Goal: Find specific page/section: Find specific page/section

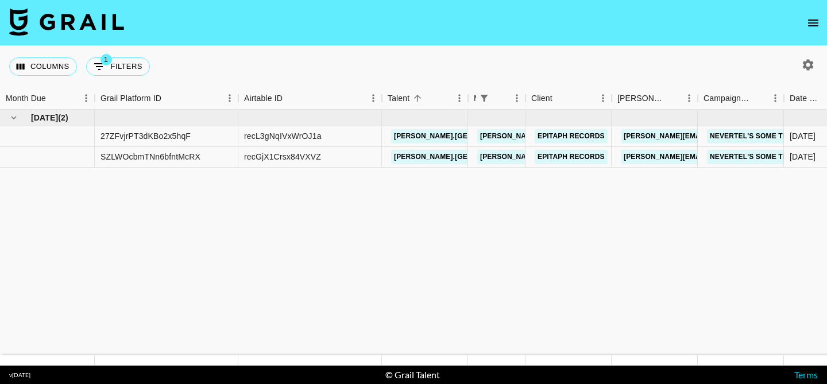
click at [809, 23] on icon "open drawer" at bounding box center [813, 23] width 10 height 7
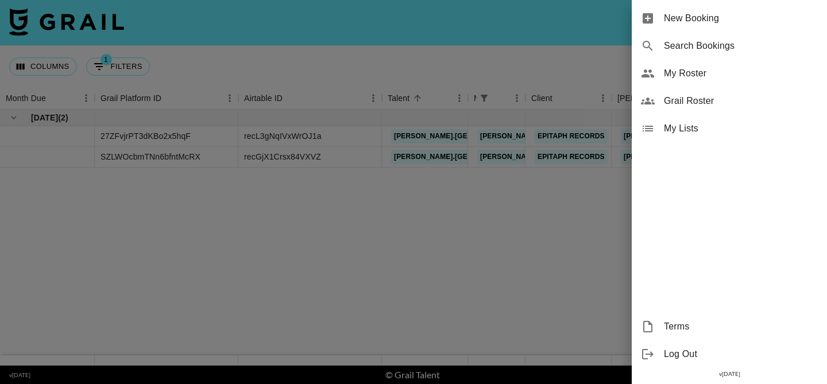
click at [715, 101] on span "Grail Roster" at bounding box center [741, 101] width 154 height 14
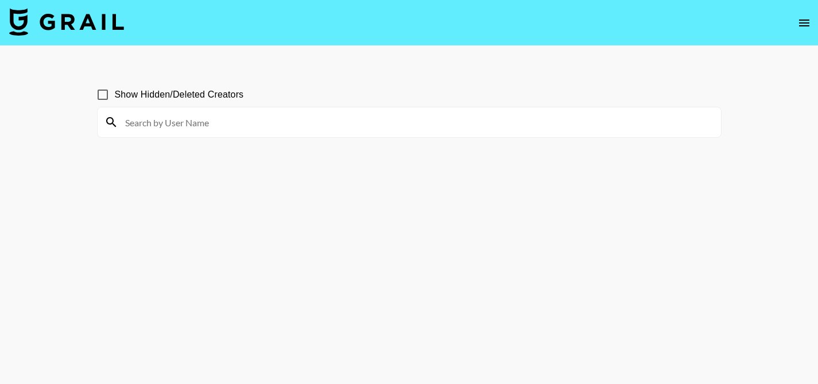
click at [103, 95] on input "Show Hidden/Deleted Creators" at bounding box center [103, 95] width 24 height 24
checkbox input "true"
click at [175, 119] on input at bounding box center [416, 122] width 596 height 18
click at [368, 125] on input "ellebo" at bounding box center [416, 122] width 596 height 18
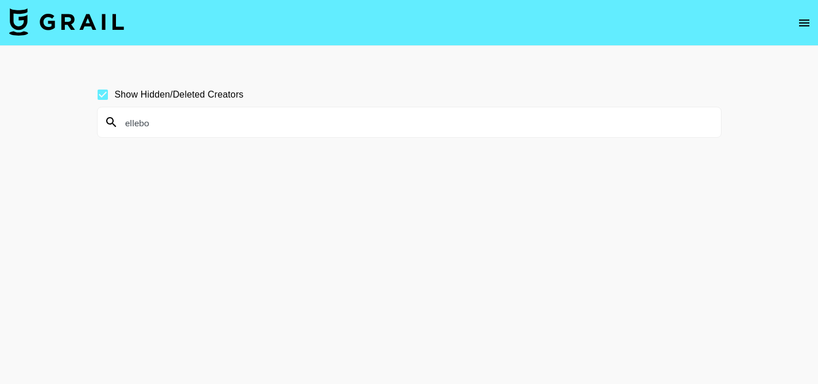
click at [368, 125] on input "ellebo" at bounding box center [416, 122] width 596 height 18
paste input "garancemurru"
click at [322, 121] on input "garancemurru" at bounding box center [416, 122] width 596 height 18
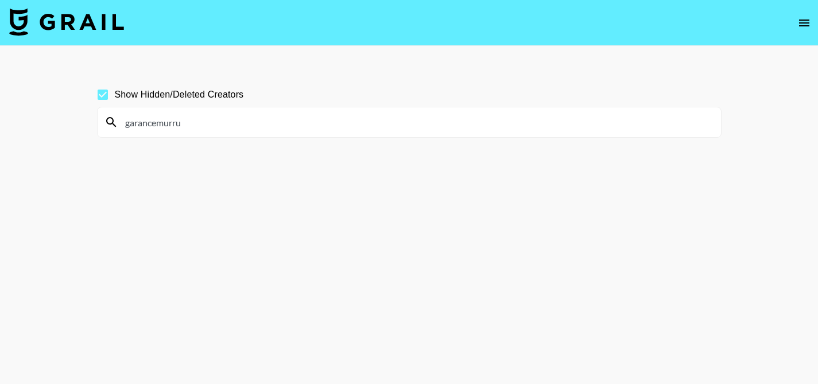
paste input "https://www.tiktok.com/@whos.babi"
drag, startPoint x: 223, startPoint y: 128, endPoint x: 87, endPoint y: 121, distance: 136.9
click at [87, 121] on main "Show Hidden/Deleted Creators https://www.tiktok.com/@whos.babi" at bounding box center [409, 219] width 818 height 347
click at [256, 118] on input "@whos.babi" at bounding box center [416, 122] width 596 height 18
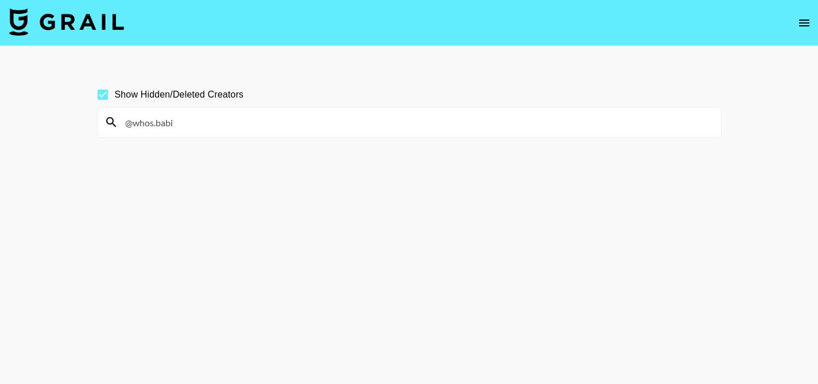
click at [256, 118] on input "@whos.babi" at bounding box center [416, 122] width 596 height 18
paste input "notsaarita"
click at [351, 119] on input "notsaarita" at bounding box center [416, 122] width 596 height 18
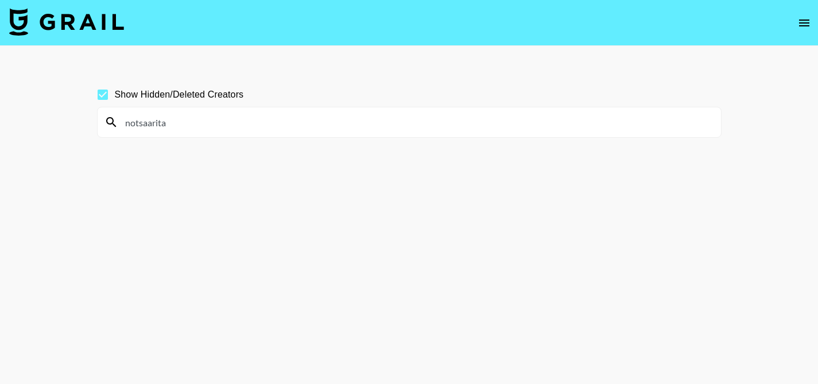
paste input "shanax.08"
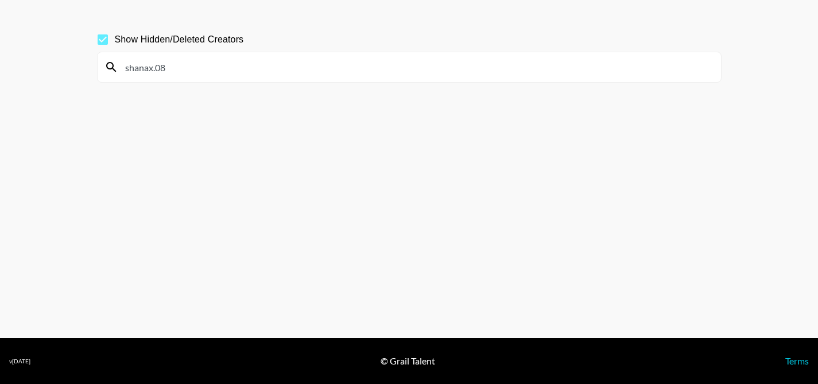
click at [269, 65] on input "shanax.08" at bounding box center [416, 67] width 596 height 18
paste input "jaylabrenae5"
click at [256, 66] on input "jaylabrenae5" at bounding box center [416, 67] width 596 height 18
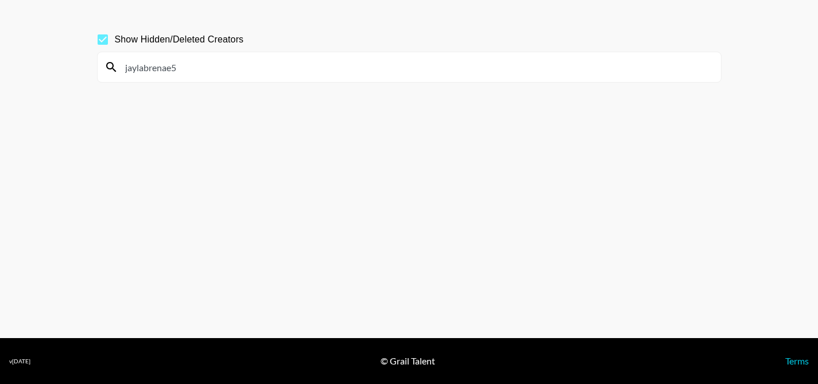
click at [256, 66] on input "jaylabrenae5" at bounding box center [416, 67] width 596 height 18
paste input "aslinurakinci"
click at [317, 67] on input "aslinurakinci" at bounding box center [416, 67] width 596 height 18
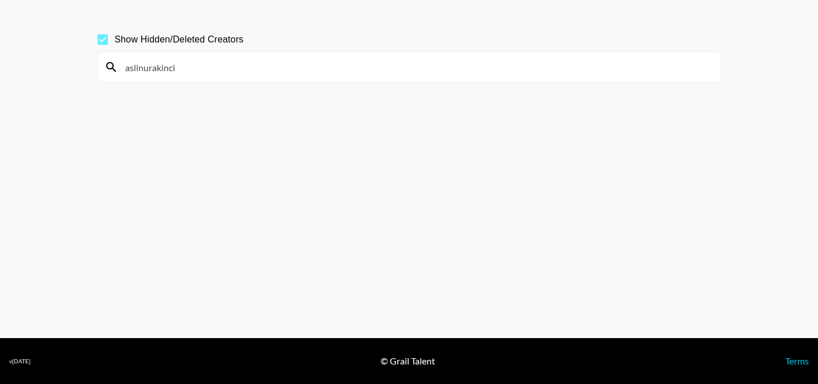
click at [317, 67] on input "aslinurakinci" at bounding box center [416, 67] width 596 height 18
paste input "imofficialm2"
click at [317, 67] on input "aslinurakinciimofficialm2" at bounding box center [416, 67] width 596 height 18
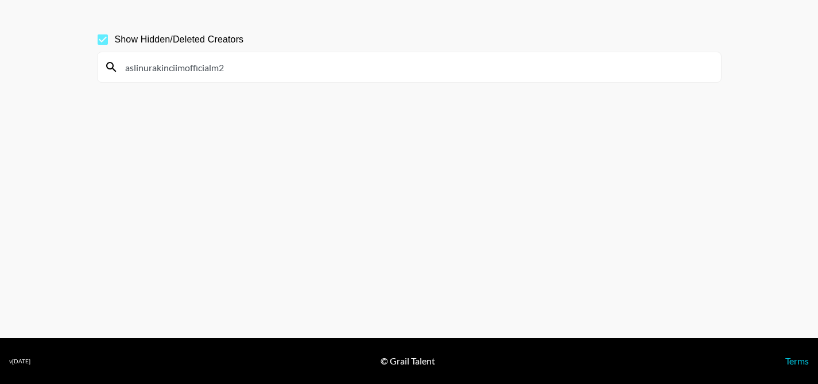
paste input
click at [335, 72] on input "imofficialm2" at bounding box center [416, 67] width 596 height 18
paste input "xbrooklynbell"
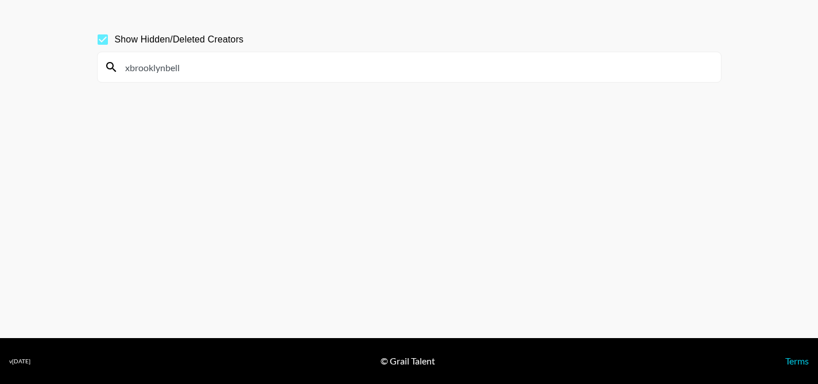
click at [308, 71] on input "xbrooklynbell" at bounding box center [416, 67] width 596 height 18
paste input "ellavans"
click at [307, 76] on input "ellavans" at bounding box center [416, 67] width 596 height 18
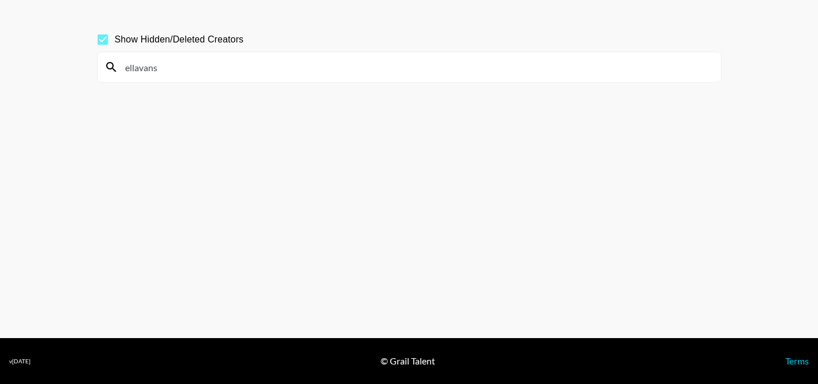
click at [307, 76] on input "ellavans" at bounding box center [416, 67] width 596 height 18
paste input "camxnie"
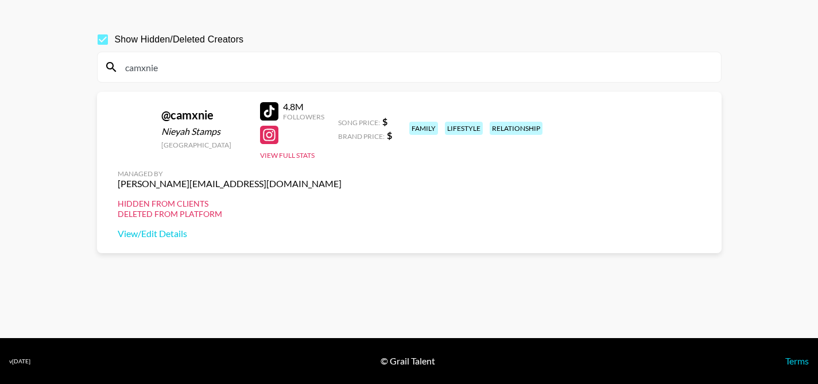
type input "camxnie"
